Goal: Transaction & Acquisition: Purchase product/service

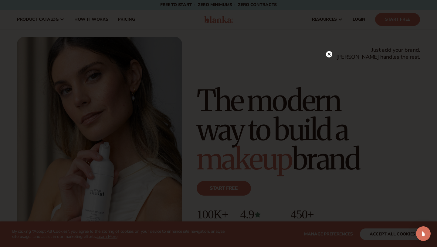
click at [331, 51] on icon at bounding box center [329, 54] width 6 height 6
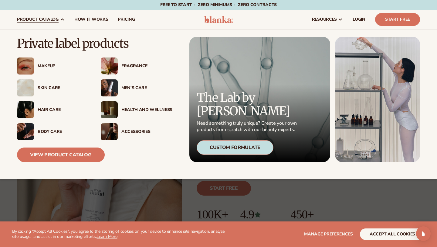
click at [57, 18] on span "product catalog" at bounding box center [38, 19] width 42 height 5
click at [43, 66] on div "Makeup" at bounding box center [63, 65] width 51 height 5
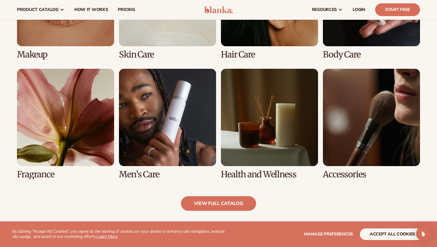
scroll to position [499, 0]
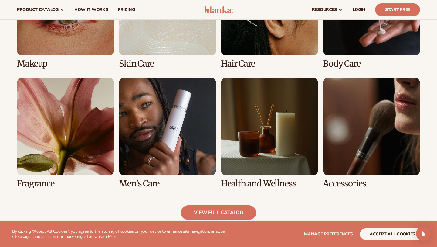
click at [90, 48] on link "1 / 8" at bounding box center [65, 13] width 97 height 110
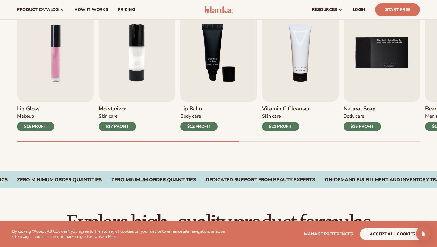
scroll to position [214, 0]
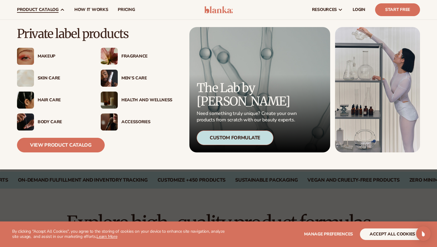
click at [49, 77] on div "Skin Care" at bounding box center [63, 78] width 51 height 5
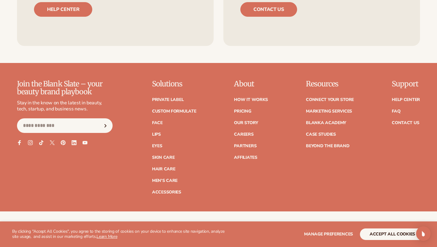
scroll to position [1052, 0]
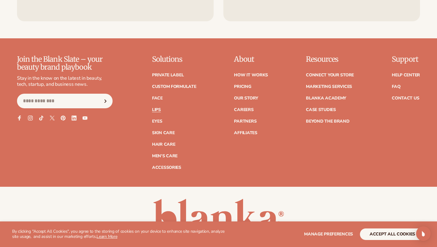
click at [156, 107] on link "Lips" at bounding box center [156, 109] width 9 height 4
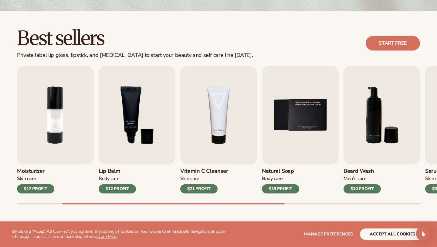
scroll to position [165, 0]
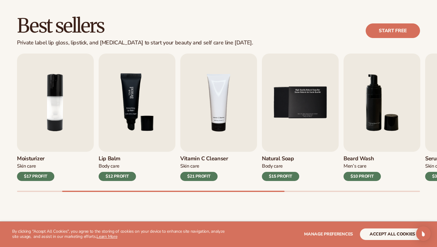
click at [162, 94] on img "3 / 9" at bounding box center [137, 102] width 77 height 98
click at [153, 97] on img "3 / 9" at bounding box center [137, 102] width 77 height 98
click at [114, 159] on h3 "Lip Balm" at bounding box center [117, 158] width 37 height 7
click at [124, 141] on img "3 / 9" at bounding box center [137, 102] width 77 height 98
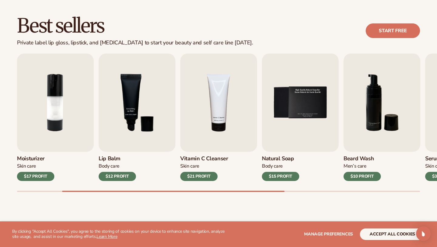
click at [112, 161] on h3 "Lip Balm" at bounding box center [117, 158] width 37 height 7
click at [114, 176] on div "$12 PROFIT" at bounding box center [117, 176] width 37 height 9
click at [145, 124] on img "3 / 9" at bounding box center [137, 102] width 77 height 98
click at [394, 34] on link "Start free" at bounding box center [393, 30] width 54 height 15
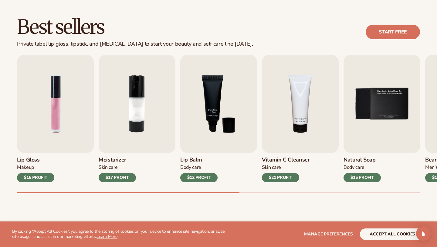
scroll to position [164, 0]
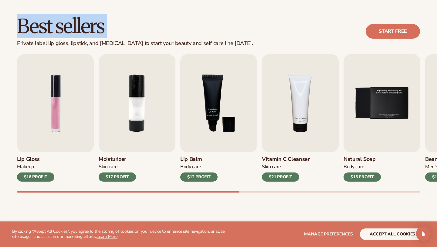
drag, startPoint x: 20, startPoint y: 25, endPoint x: 105, endPoint y: 37, distance: 86.2
click at [105, 37] on div "Best sellers Private label lip gloss, lipstick, and [MEDICAL_DATA] to start you…" at bounding box center [135, 31] width 236 height 31
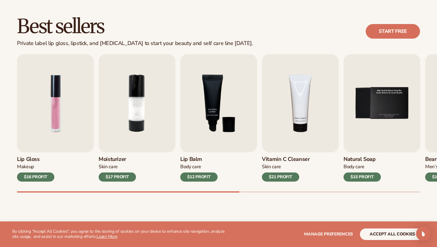
click at [160, 40] on div "Private label lip gloss, lipstick, and [MEDICAL_DATA] to start your beauty and …" at bounding box center [135, 43] width 236 height 7
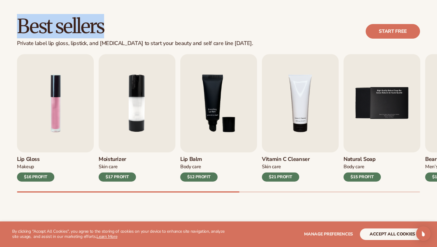
drag, startPoint x: 105, startPoint y: 26, endPoint x: 22, endPoint y: 28, distance: 82.9
click at [22, 28] on h2 "Best sellers" at bounding box center [135, 26] width 236 height 20
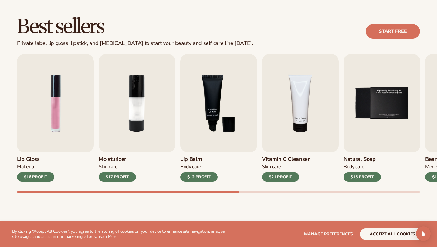
click at [8, 26] on div "Best sellers Private label lip gloss, lipstick, and [MEDICAL_DATA] to start you…" at bounding box center [218, 31] width 437 height 31
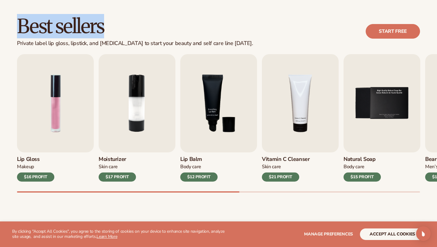
drag, startPoint x: 14, startPoint y: 25, endPoint x: 102, endPoint y: 24, distance: 87.5
click at [102, 24] on div "Best sellers Private label lip gloss, lipstick, and [MEDICAL_DATA] to start you…" at bounding box center [218, 31] width 437 height 31
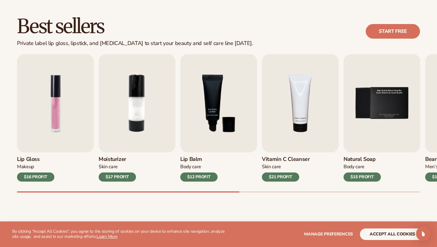
click at [132, 22] on h2 "Best sellers" at bounding box center [135, 26] width 236 height 20
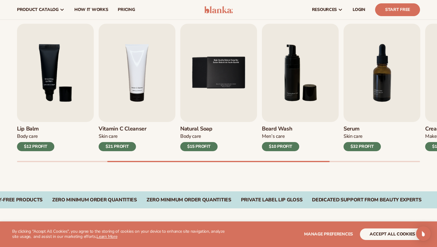
scroll to position [183, 0]
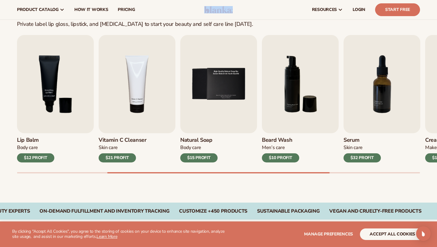
drag, startPoint x: 234, startPoint y: 9, endPoint x: 209, endPoint y: 12, distance: 26.0
click at [209, 12] on header "Cart product catalog The Lab by [PERSON_NAME]" at bounding box center [218, 9] width 437 height 19
click at [254, 11] on div "resources connect your store" at bounding box center [332, 9] width 186 height 19
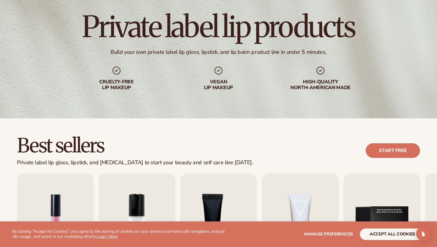
scroll to position [0, 0]
